Goal: Entertainment & Leisure: Browse casually

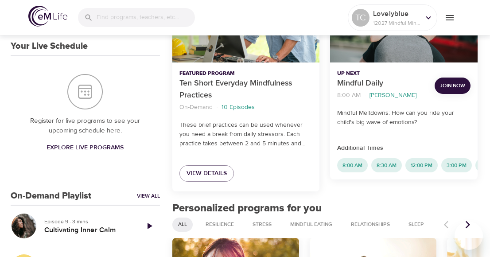
scroll to position [90, 0]
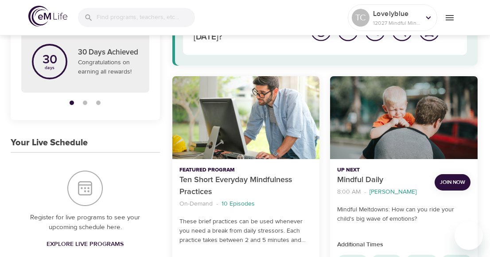
click at [403, 121] on div "Mindful Daily" at bounding box center [403, 117] width 147 height 83
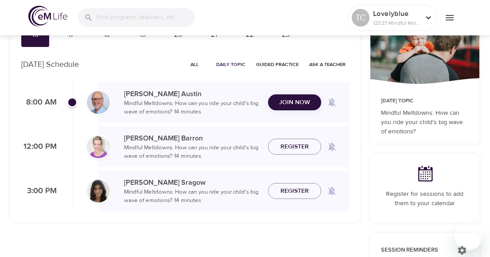
checkbox input "true"
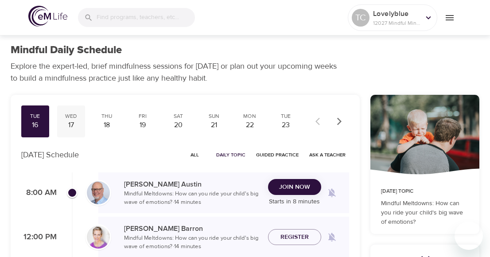
click at [68, 124] on div "17" at bounding box center [71, 125] width 21 height 10
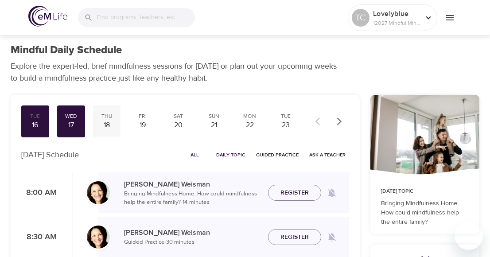
click at [109, 123] on div "18" at bounding box center [107, 125] width 21 height 10
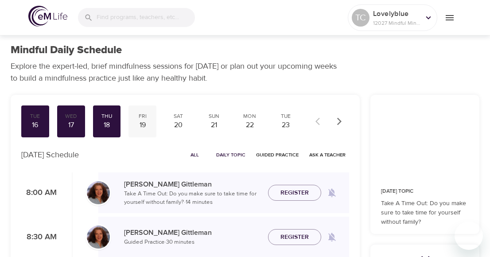
click at [142, 125] on div "19" at bounding box center [142, 125] width 21 height 10
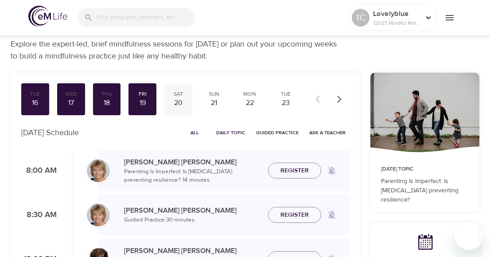
scroll to position [14, 0]
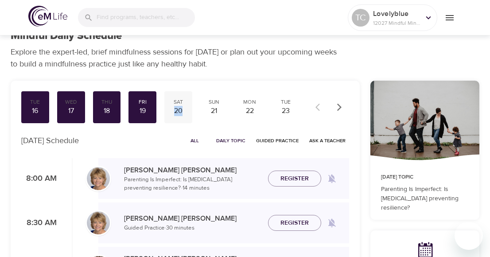
click at [177, 112] on div "20" at bounding box center [178, 111] width 21 height 10
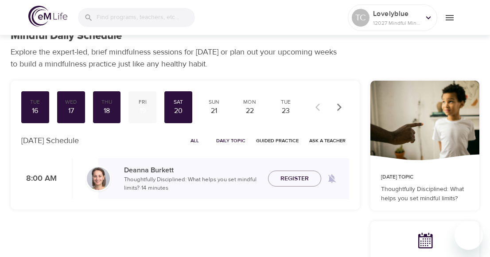
click at [142, 109] on div "19" at bounding box center [142, 111] width 21 height 10
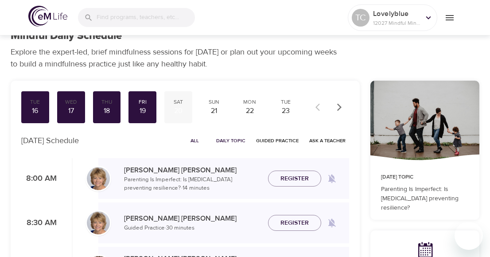
click at [172, 108] on div "20" at bounding box center [178, 111] width 21 height 10
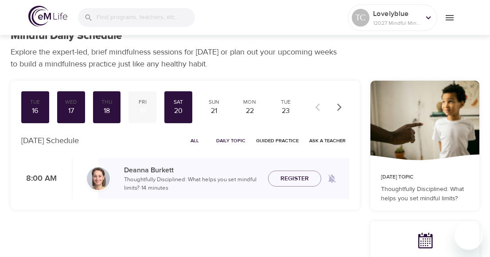
click at [143, 109] on div "19" at bounding box center [142, 111] width 21 height 10
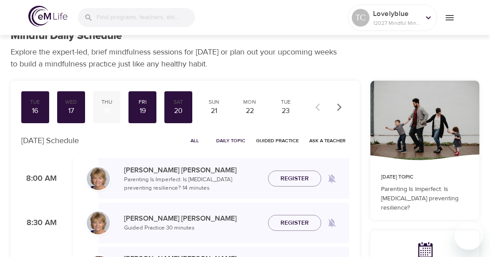
click at [108, 109] on div "18" at bounding box center [107, 111] width 21 height 10
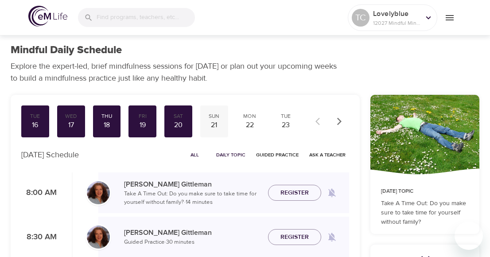
click at [215, 123] on div "21" at bounding box center [214, 125] width 21 height 10
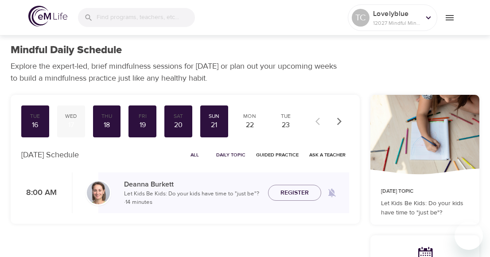
click at [68, 120] on div "17" at bounding box center [71, 125] width 21 height 10
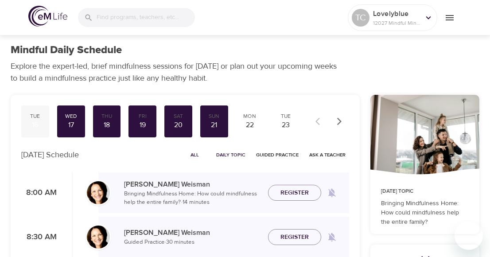
click at [35, 123] on div "16" at bounding box center [35, 125] width 21 height 10
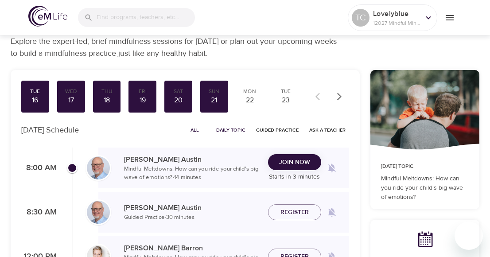
scroll to position [26, 0]
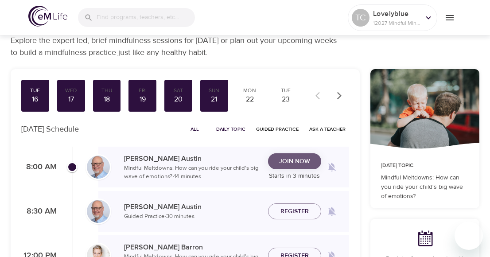
click at [289, 163] on span "Join Now" at bounding box center [294, 161] width 31 height 11
